Goal: Task Accomplishment & Management: Use online tool/utility

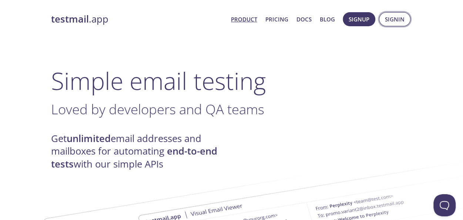
click at [391, 23] on span "Signin" at bounding box center [395, 19] width 20 height 10
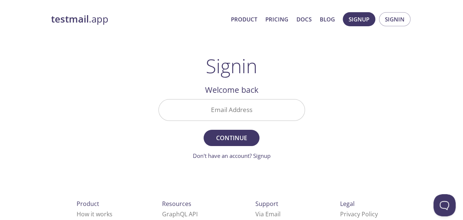
click at [232, 113] on input "Email Address" at bounding box center [232, 110] width 146 height 21
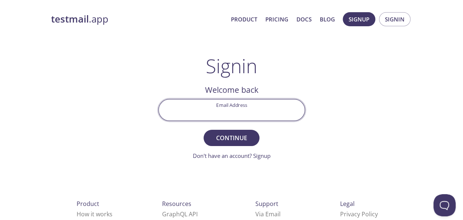
type input "[EMAIL_ADDRESS][DOMAIN_NAME]"
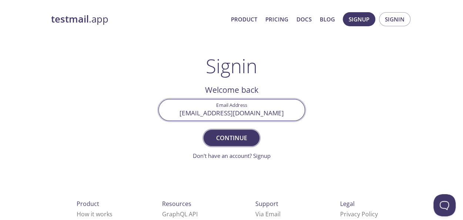
click at [225, 137] on span "Continue" at bounding box center [231, 138] width 39 height 10
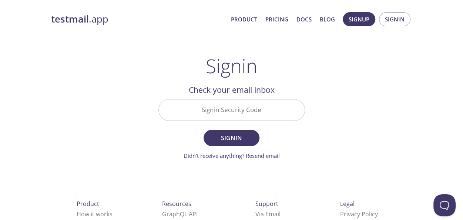
click at [214, 114] on input "Signin Security Code" at bounding box center [232, 110] width 146 height 21
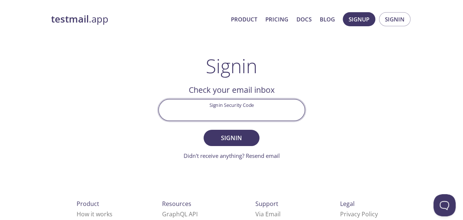
paste input "FXG5Q94"
type input "FXG5Q94"
click at [229, 135] on span "Signin" at bounding box center [231, 138] width 39 height 10
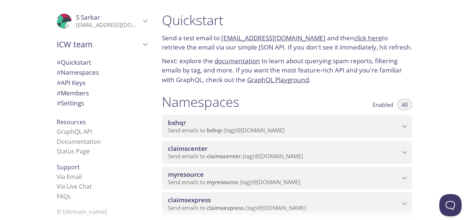
click at [333, 176] on span "myresource" at bounding box center [284, 175] width 232 height 8
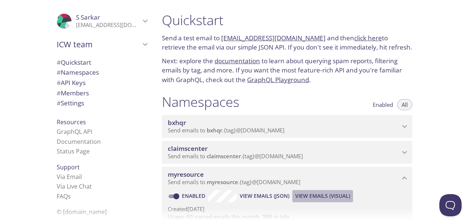
click at [327, 193] on span "View Emails (Visual)" at bounding box center [322, 196] width 55 height 9
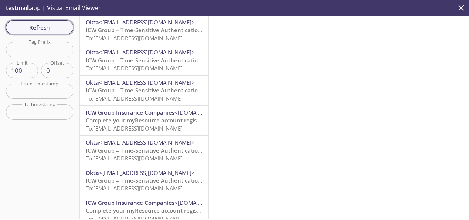
click at [42, 30] on span "Refresh" at bounding box center [40, 28] width 56 height 10
click at [49, 25] on span "Refresh" at bounding box center [40, 28] width 56 height 10
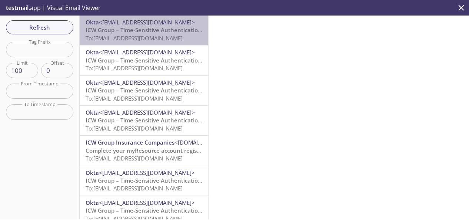
click at [167, 34] on span "To: [EMAIL_ADDRESS][DOMAIN_NAME]" at bounding box center [134, 37] width 97 height 7
